Goal: Information Seeking & Learning: Learn about a topic

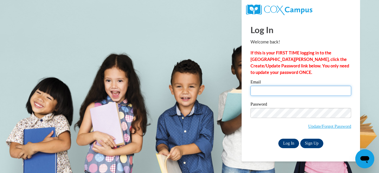
type input "[EMAIL_ADDRESS][DOMAIN_NAME]"
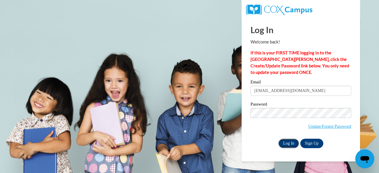
click at [293, 143] on input "Log In" at bounding box center [288, 143] width 21 height 9
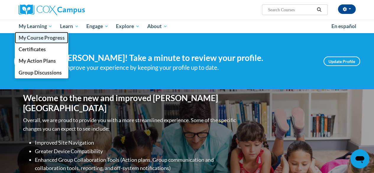
click at [43, 38] on span "My Course Progress" at bounding box center [41, 38] width 46 height 6
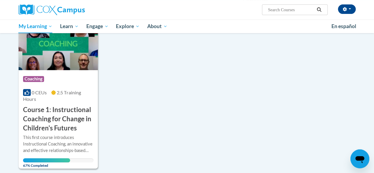
scroll to position [94, 0]
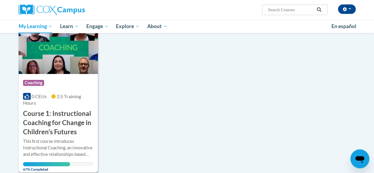
click at [63, 56] on img at bounding box center [58, 44] width 79 height 60
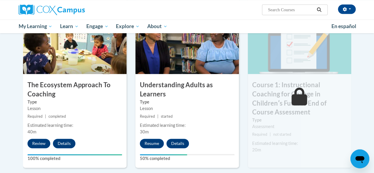
scroll to position [266, 0]
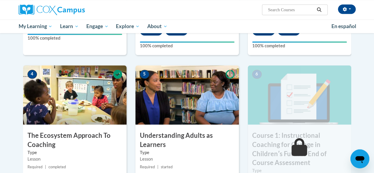
click at [186, 91] on img at bounding box center [188, 94] width 104 height 59
click at [163, 91] on img at bounding box center [188, 94] width 104 height 59
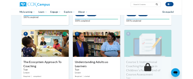
scroll to position [296, 0]
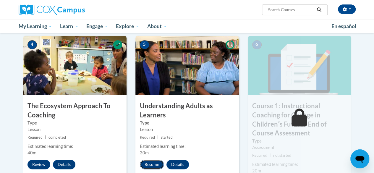
click at [149, 167] on button "Resume" at bounding box center [152, 164] width 24 height 9
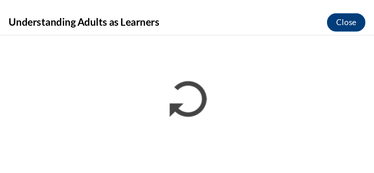
scroll to position [0, 0]
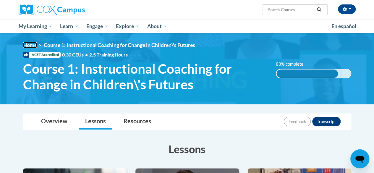
click at [30, 44] on link "Home" at bounding box center [30, 45] width 14 height 6
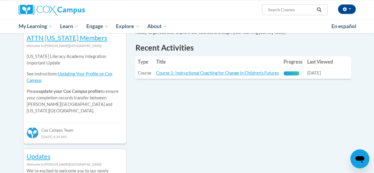
scroll to position [207, 0]
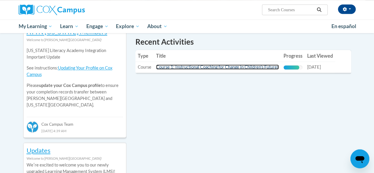
click at [180, 66] on link "Course 1: Instructional Coaching for Change in Children's Futures" at bounding box center [217, 66] width 123 height 5
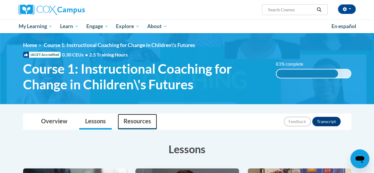
click at [140, 123] on link "Resources" at bounding box center [137, 122] width 39 height 16
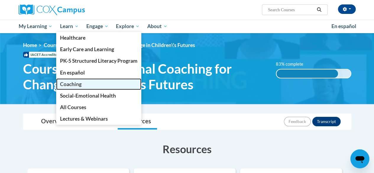
click at [73, 86] on span "Coaching" at bounding box center [71, 84] width 22 height 6
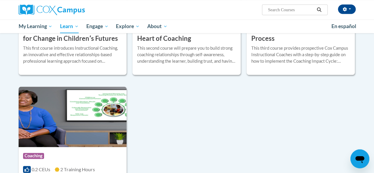
scroll to position [296, 0]
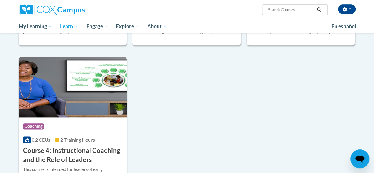
click at [87, 80] on img at bounding box center [73, 87] width 108 height 60
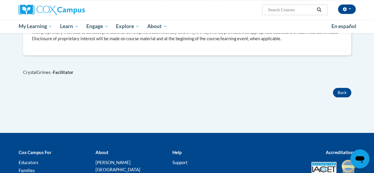
scroll to position [296, 0]
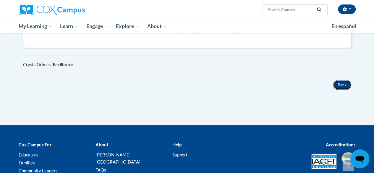
click at [343, 81] on button "Back" at bounding box center [342, 84] width 18 height 9
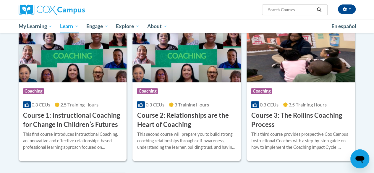
scroll to position [180, 0]
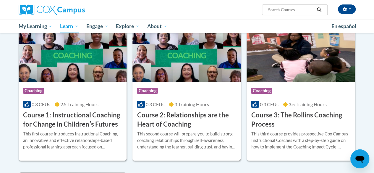
click at [165, 57] on img at bounding box center [187, 52] width 108 height 60
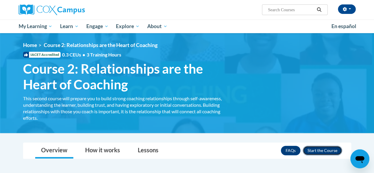
click at [327, 148] on button "Enroll" at bounding box center [322, 150] width 39 height 9
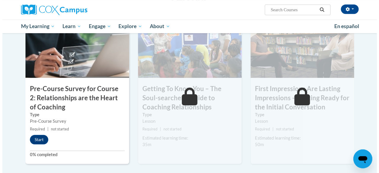
scroll to position [148, 0]
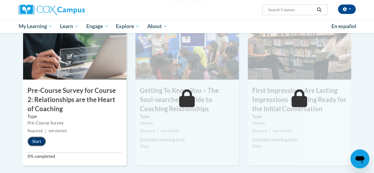
click at [35, 140] on button "Start" at bounding box center [37, 141] width 18 height 9
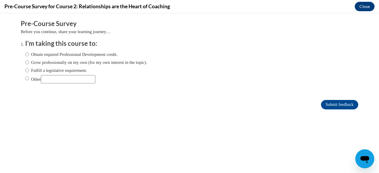
scroll to position [0, 0]
click at [25, 54] on input "Obtain required Professional Development credit." at bounding box center [27, 54] width 4 height 7
radio input "true"
click at [331, 105] on input "Submit feedback" at bounding box center [339, 104] width 37 height 9
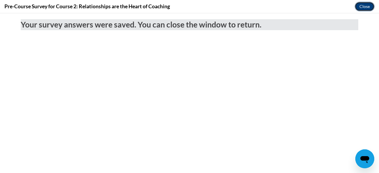
click at [365, 5] on button "Close" at bounding box center [364, 6] width 20 height 9
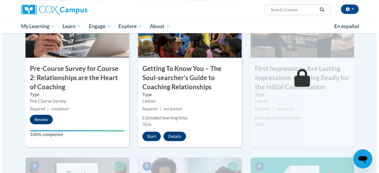
scroll to position [178, 0]
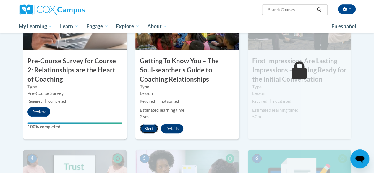
click at [149, 128] on button "Start" at bounding box center [149, 128] width 18 height 9
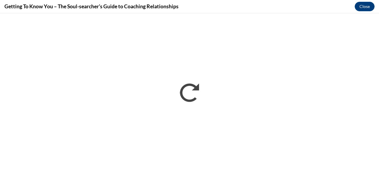
scroll to position [0, 0]
